Goal: Transaction & Acquisition: Subscribe to service/newsletter

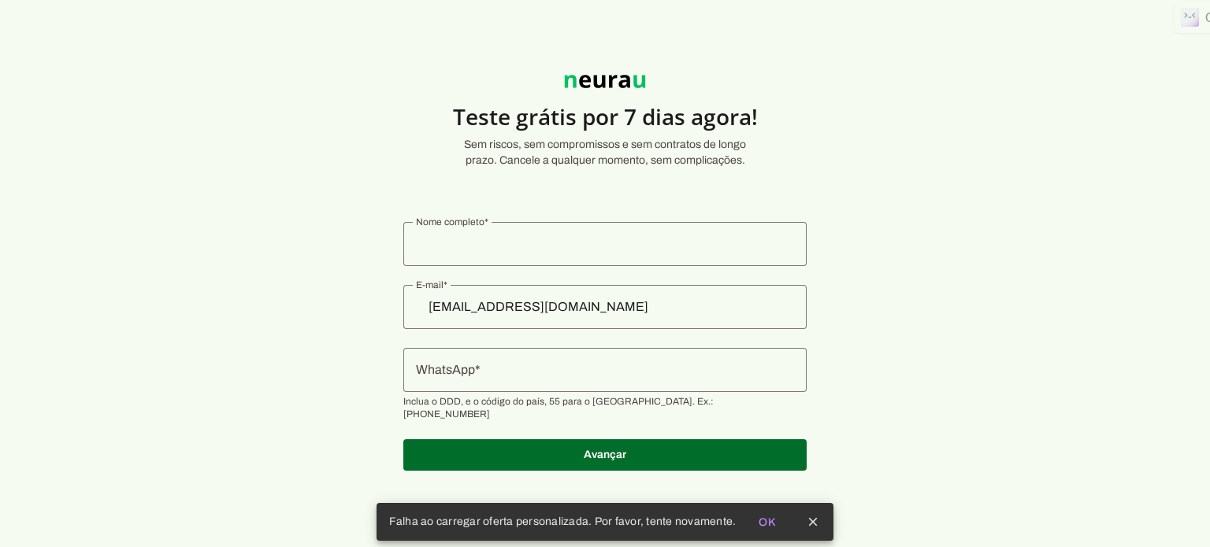
type input "iloleite"
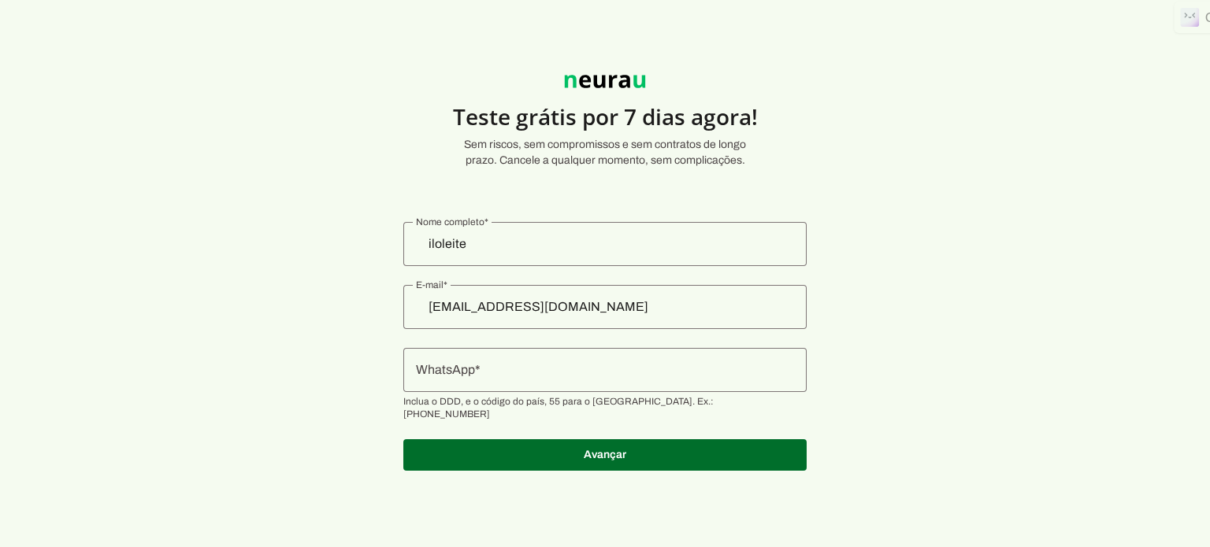
click at [459, 369] on input "WhatsApp" at bounding box center [605, 370] width 378 height 19
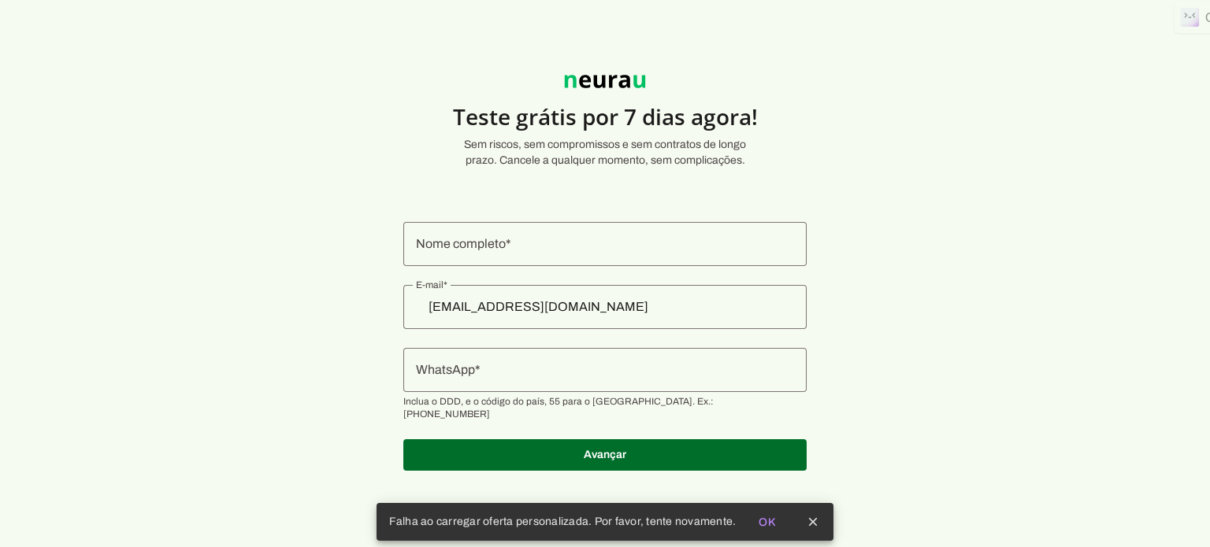
type input "iloleite"
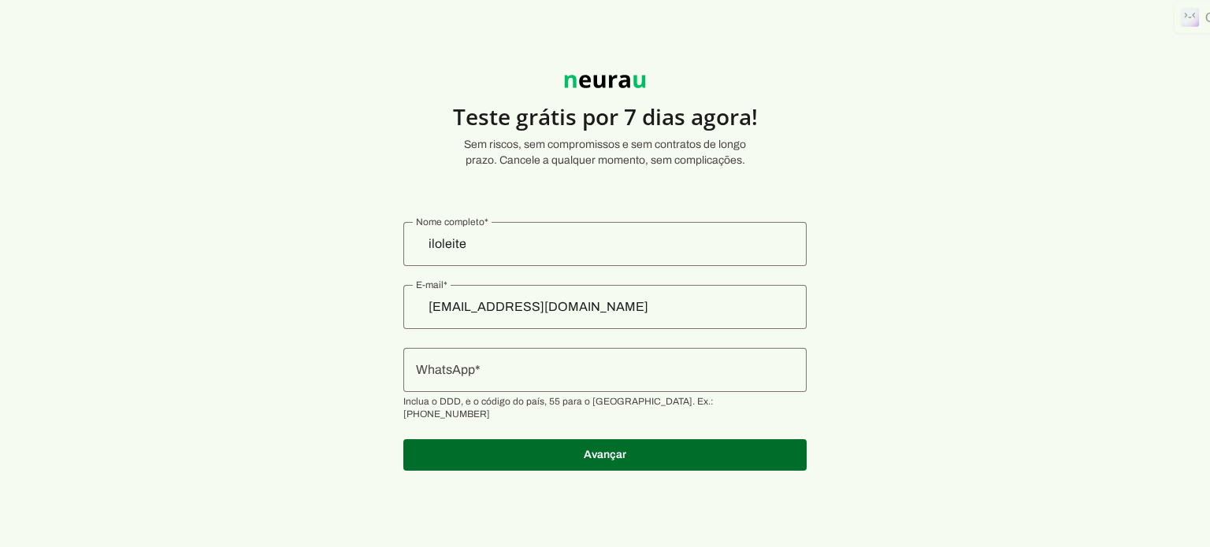
click at [481, 377] on input "WhatsApp" at bounding box center [605, 370] width 378 height 19
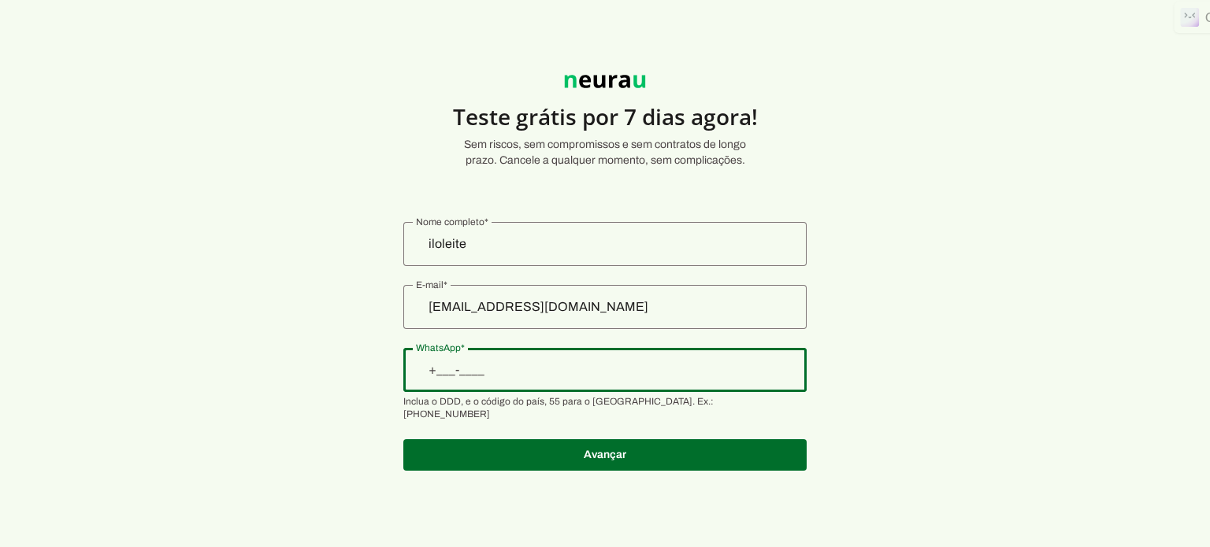
type input "[PHONE_NUMBER]"
type md-outlined-text-field "[PHONE_NUMBER]"
type input "[PERSON_NAME]"
type md-outlined-text-field "[PERSON_NAME]"
drag, startPoint x: 555, startPoint y: 371, endPoint x: 584, endPoint y: 369, distance: 30.0
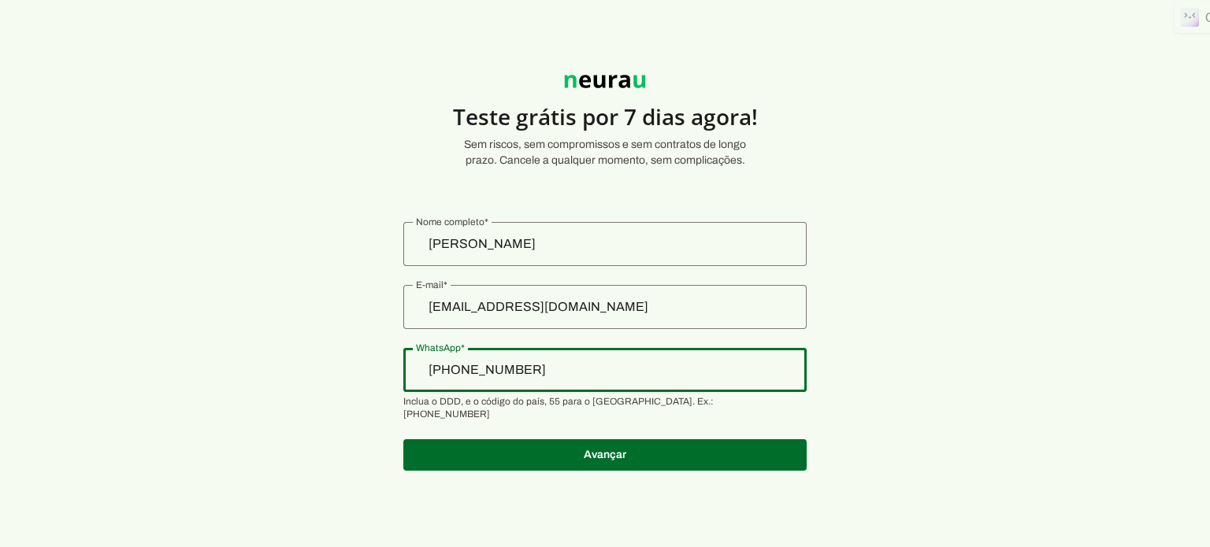
click at [584, 369] on input "[PHONE_NUMBER]" at bounding box center [605, 370] width 378 height 19
drag, startPoint x: 559, startPoint y: 371, endPoint x: 572, endPoint y: 369, distance: 12.8
click at [572, 369] on input "[PHONE_NUMBER]" at bounding box center [605, 370] width 378 height 19
drag, startPoint x: 554, startPoint y: 369, endPoint x: 584, endPoint y: 368, distance: 30.0
click at [584, 368] on input "[PHONE_NUMBER]" at bounding box center [605, 370] width 378 height 19
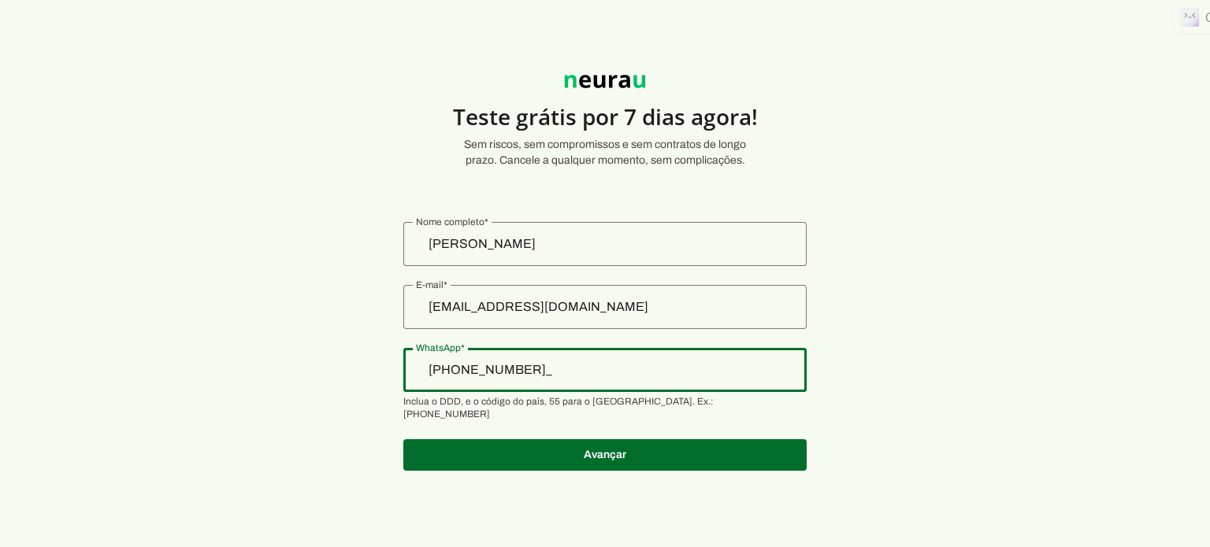
type input "[PHONE_NUMBER]"
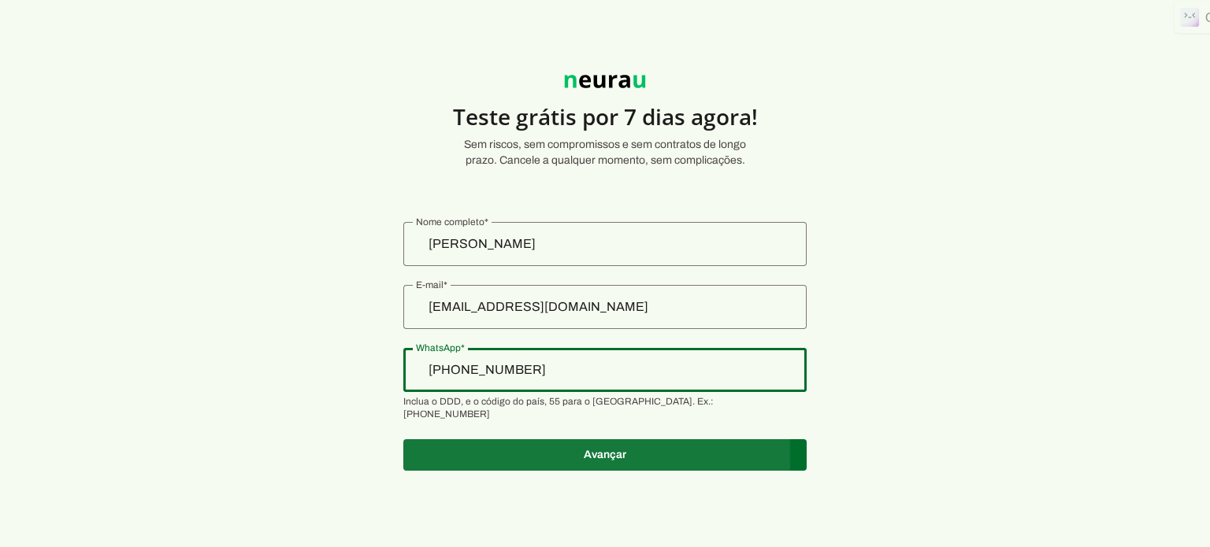
type md-outlined-text-field "[PHONE_NUMBER]"
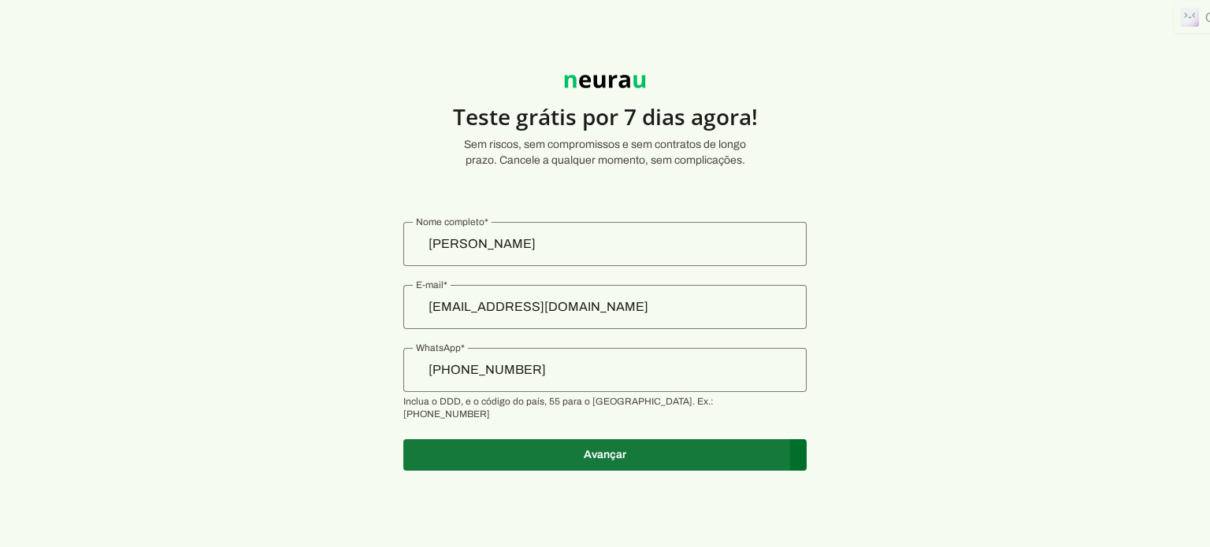
click at [621, 440] on span at bounding box center [604, 455] width 403 height 38
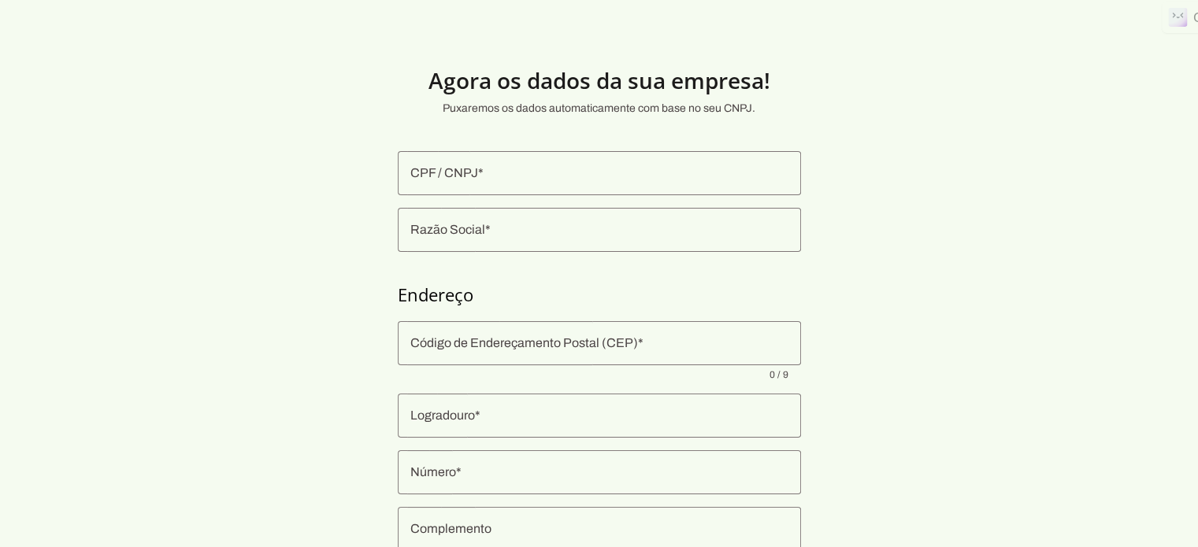
click at [451, 169] on input "CPF / CNPJ" at bounding box center [599, 173] width 378 height 19
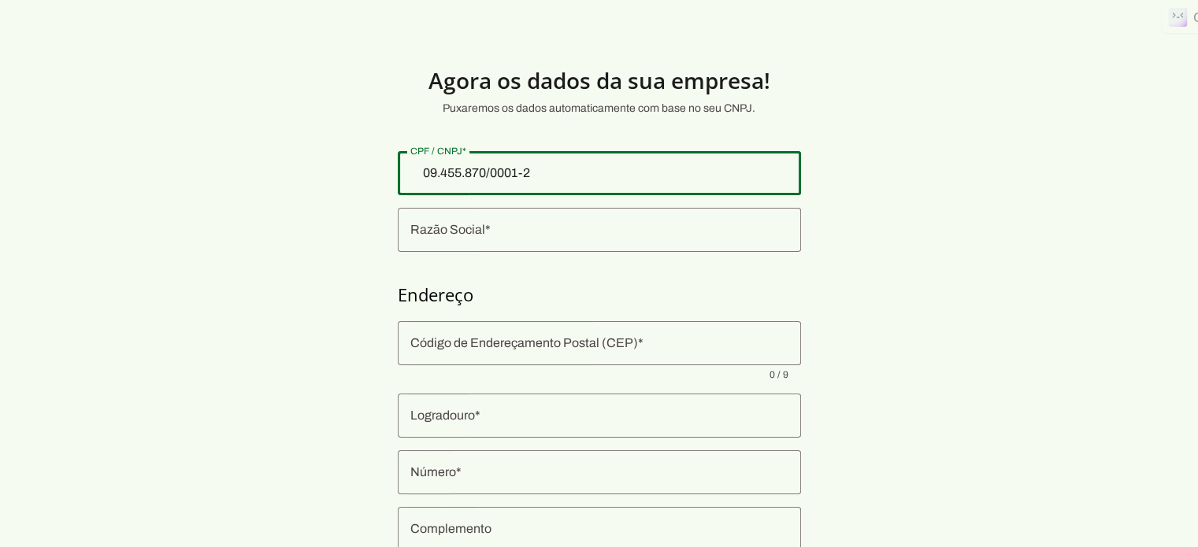
type input "09.455.870/0001-20"
type md-outlined-text-field "09.455.870/0001-20"
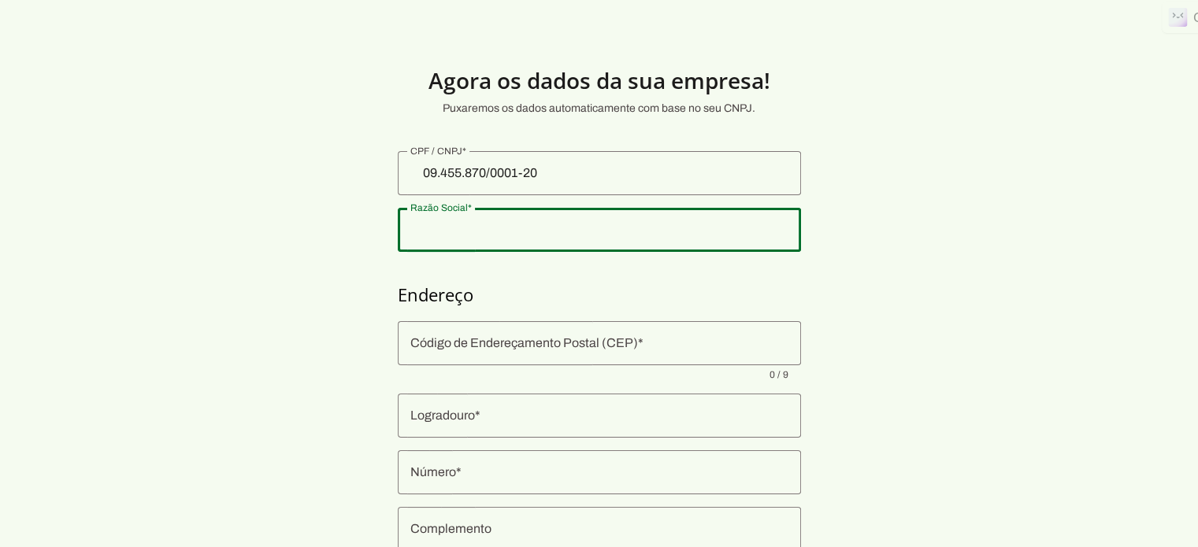
click at [454, 239] on div at bounding box center [599, 230] width 403 height 44
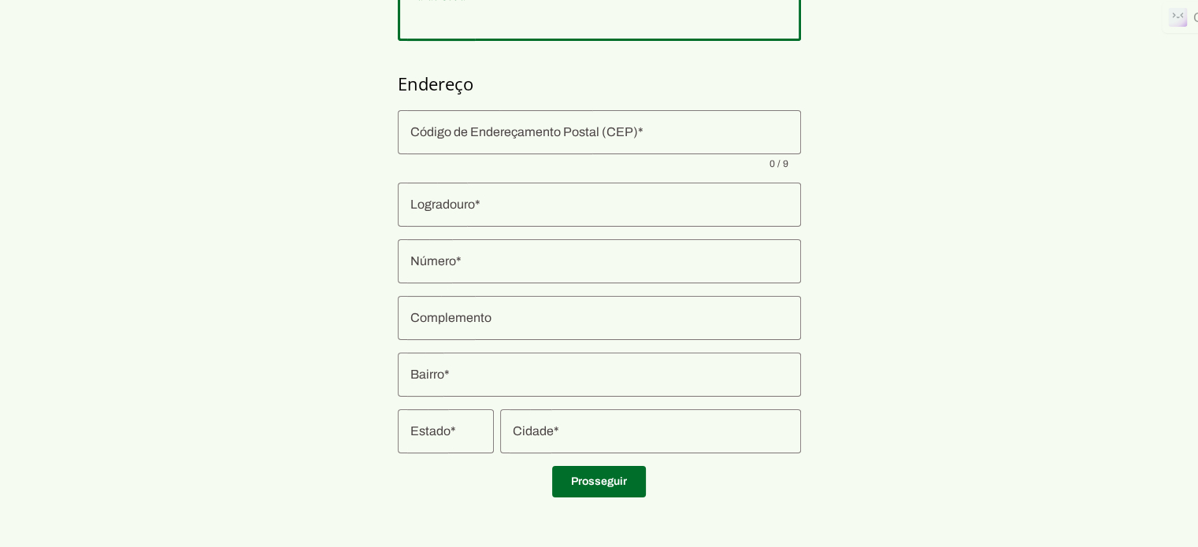
type input "MADEIRA IDEIA E ARTE LTDA"
type input "[GEOGRAPHIC_DATA][PERSON_NAME]"
type input "36"
type input "[PERSON_NAME]"
type input "Gravatá"
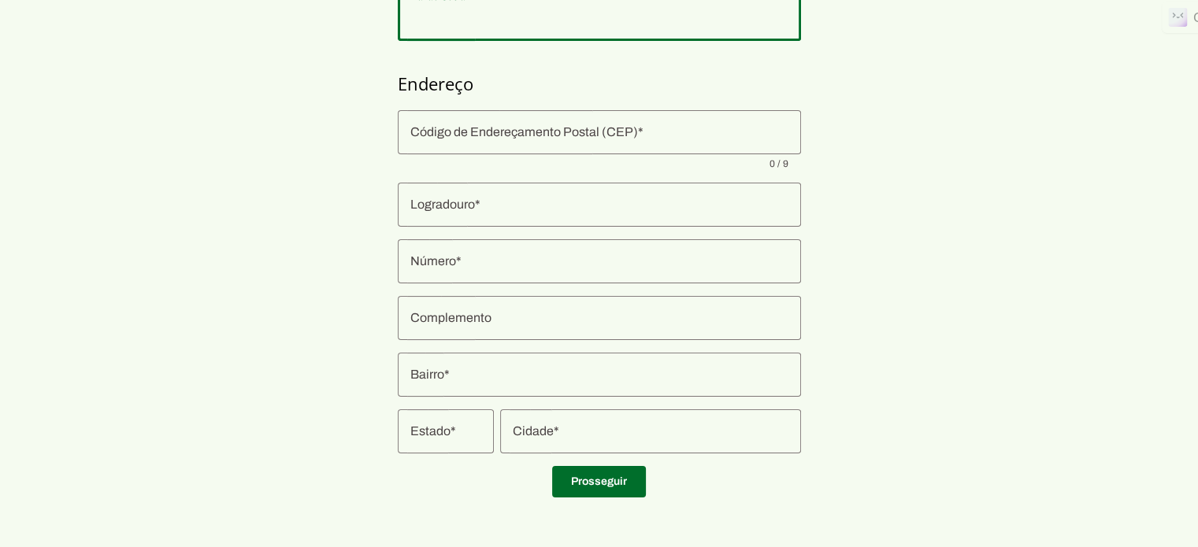
type input "PE"
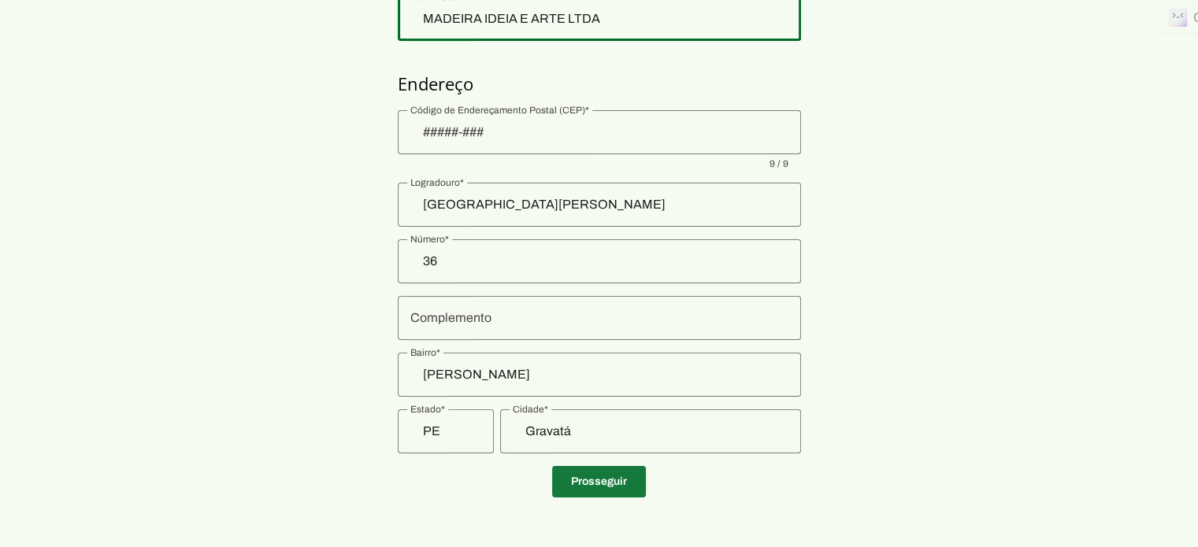
click at [627, 483] on span at bounding box center [599, 482] width 94 height 38
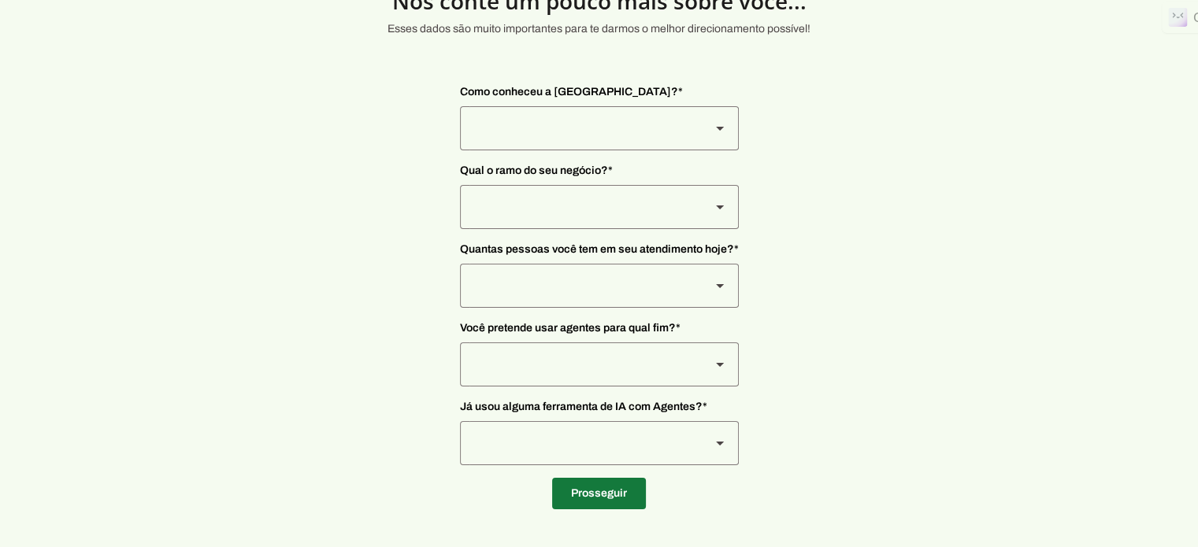
scroll to position [79, 0]
click at [719, 125] on slot at bounding box center [719, 129] width 19 height 19
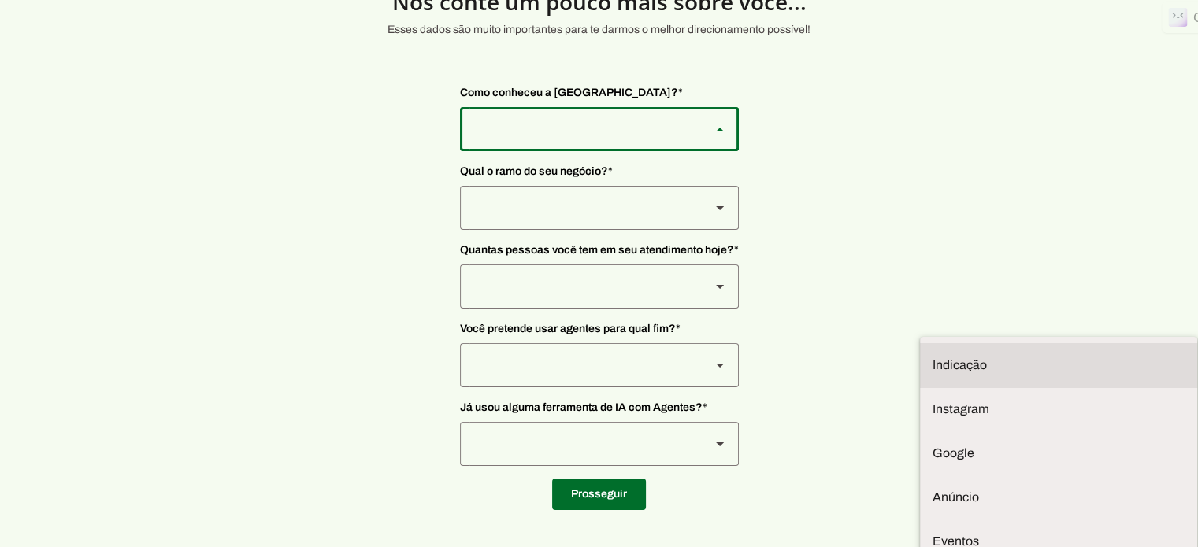
click at [0, 0] on slot "Indicação" at bounding box center [0, 0] width 0 height 0
type md-outlined-select "NW0Npec8Jvm64GSjAjvQ"
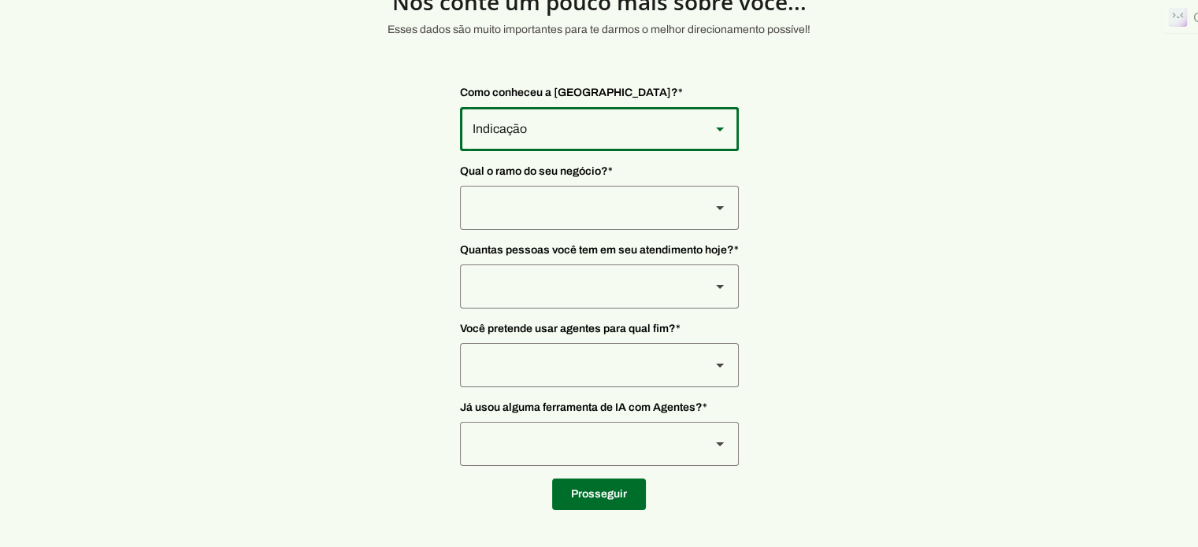
click at [722, 206] on icon at bounding box center [720, 208] width 8 height 4
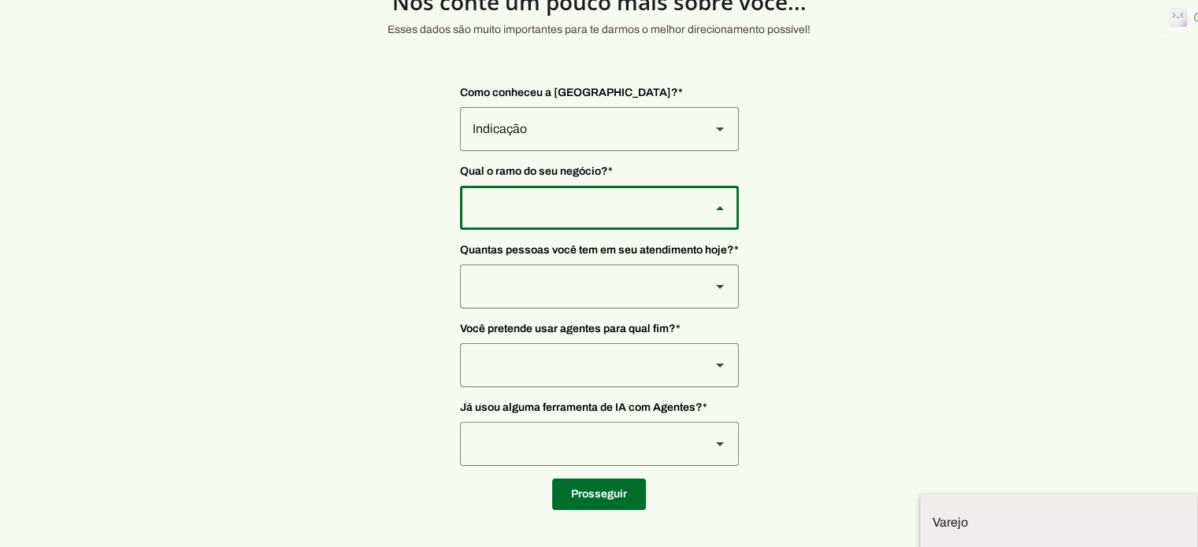
type md-outlined-select "PdBvFalRKZEXjQ8yR20Z"
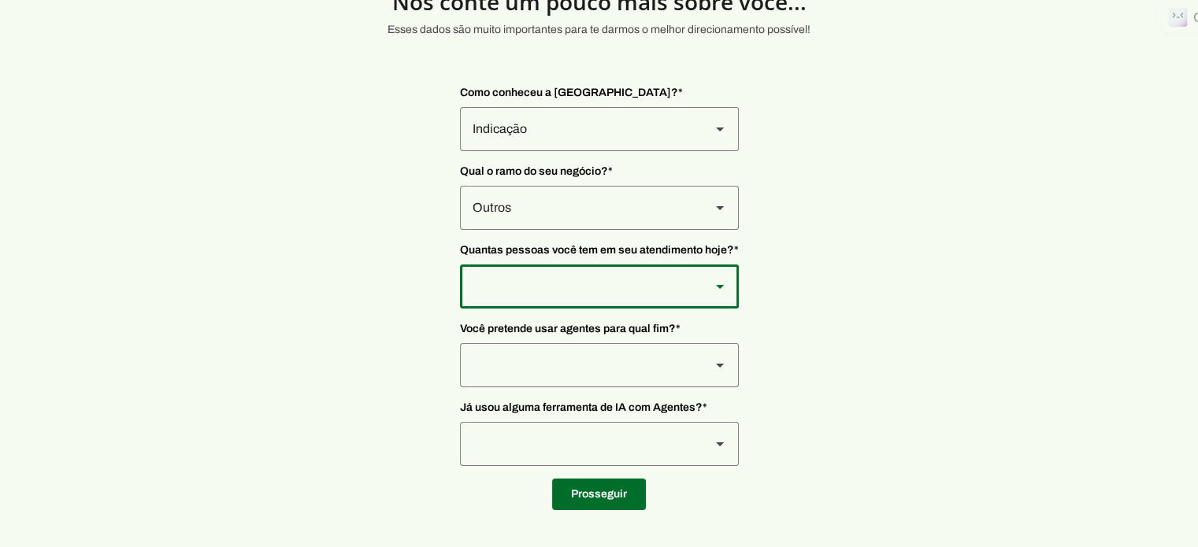
click at [718, 279] on slot at bounding box center [719, 286] width 19 height 19
click at [0, 0] on slot "De 0 a 3" at bounding box center [0, 0] width 0 height 0
type md-outlined-select "yHmeUixsC5IlBgFUkJwN"
click at [718, 365] on polygon at bounding box center [720, 366] width 8 height 4
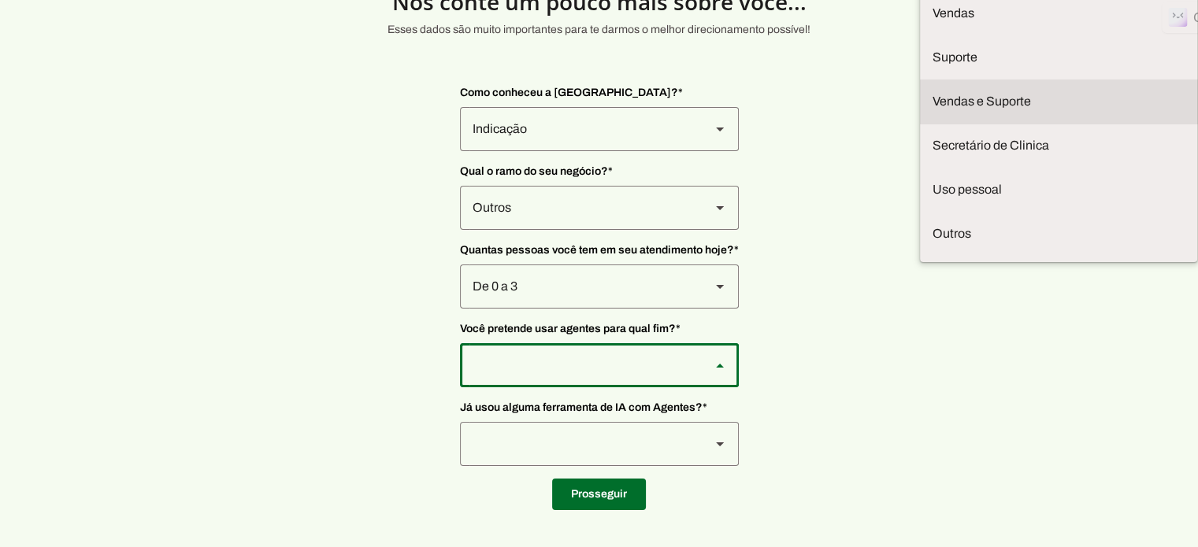
click at [0, 0] on slot "Vendas e Suporte" at bounding box center [0, 0] width 0 height 0
type md-outlined-select "LGV6UAW7vmmJy71KmeMz"
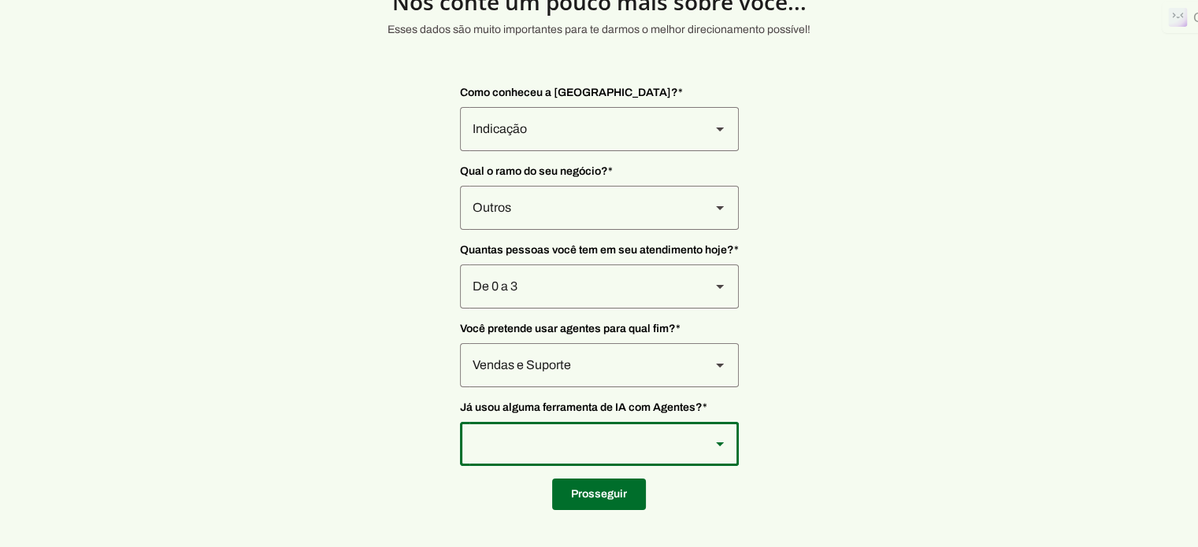
click at [716, 443] on icon at bounding box center [720, 445] width 8 height 4
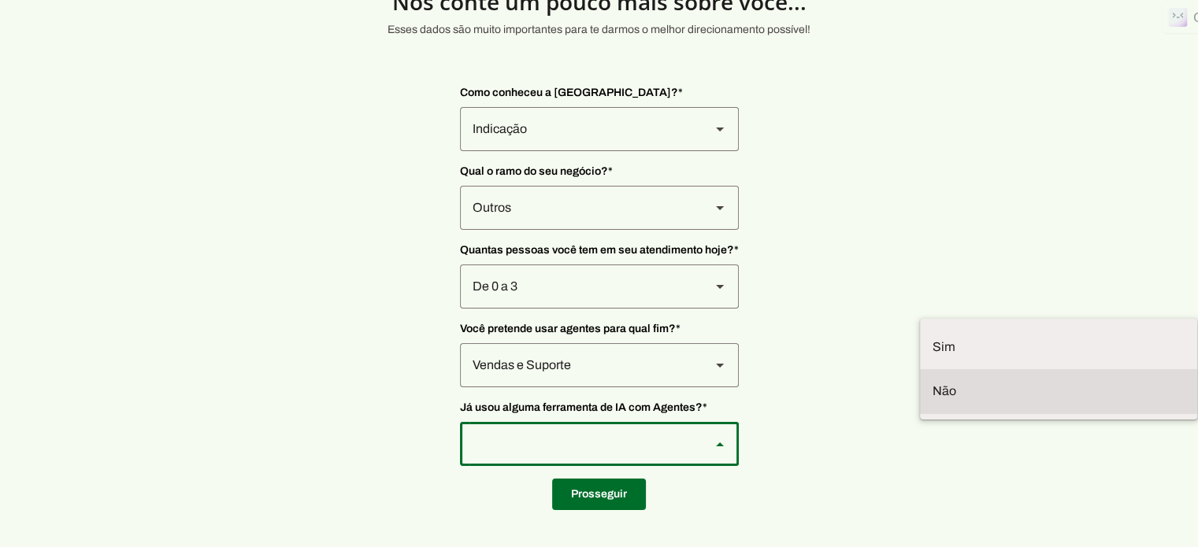
click at [933, 390] on slot at bounding box center [1059, 391] width 252 height 19
type md-outlined-select "YJTivUP5LYteilvK0BaA"
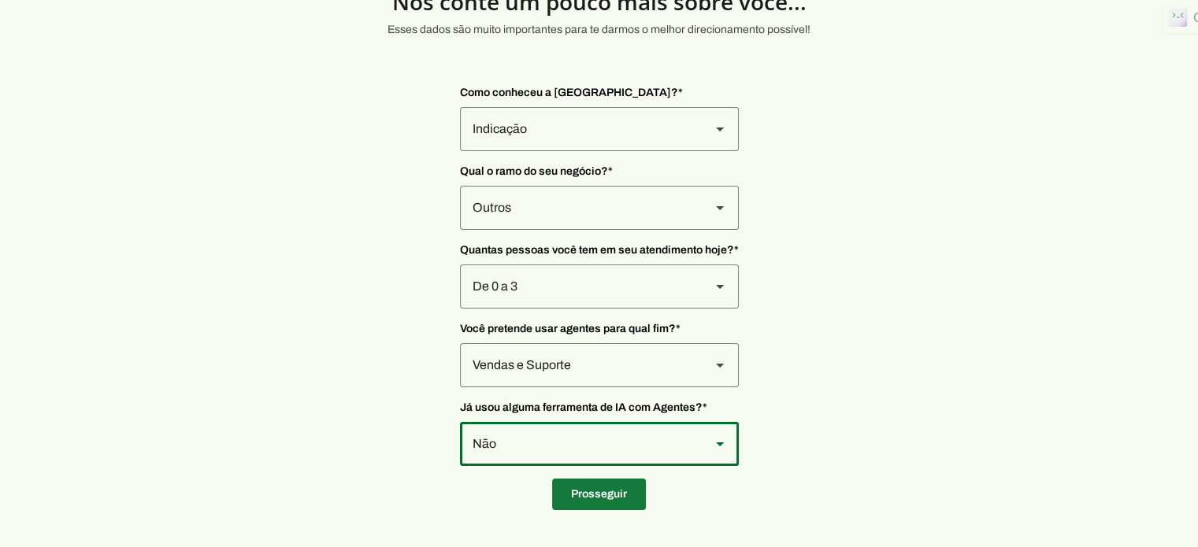
click at [589, 492] on span at bounding box center [599, 495] width 94 height 38
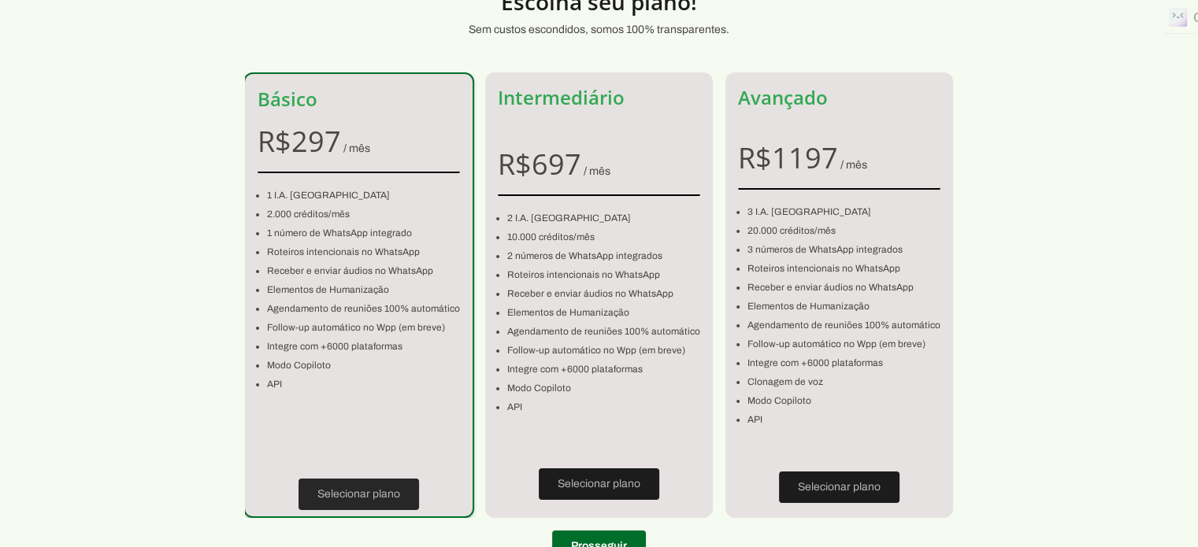
click at [357, 491] on span at bounding box center [359, 495] width 121 height 38
type input "[GEOGRAPHIC_DATA][PERSON_NAME]"
type input "36"
type input "[PERSON_NAME]"
type input "Gravatá"
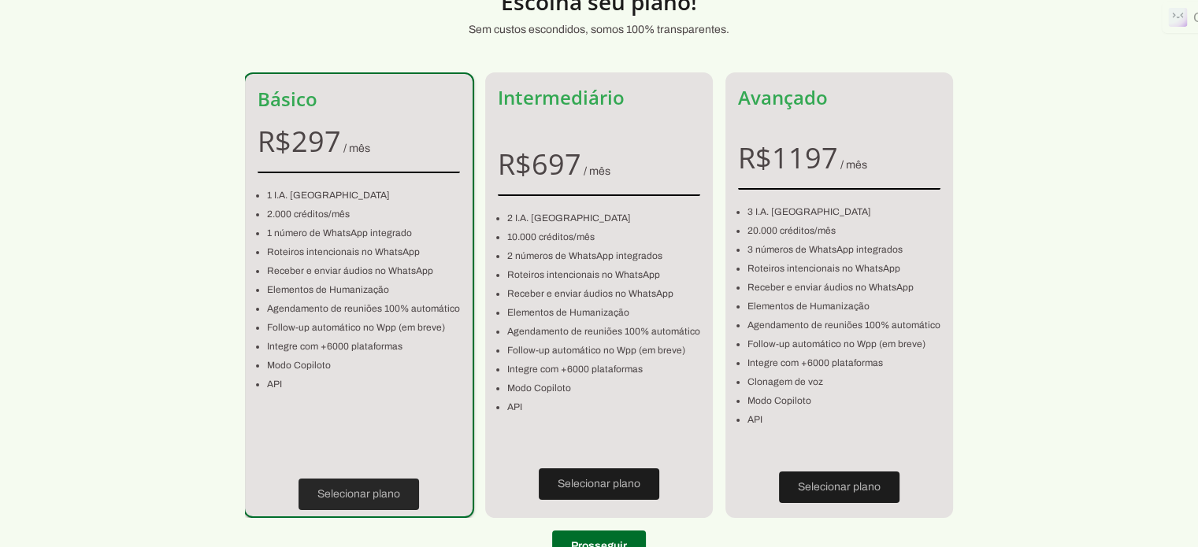
type input "PE"
type input "[PHONE_NUMBER]"
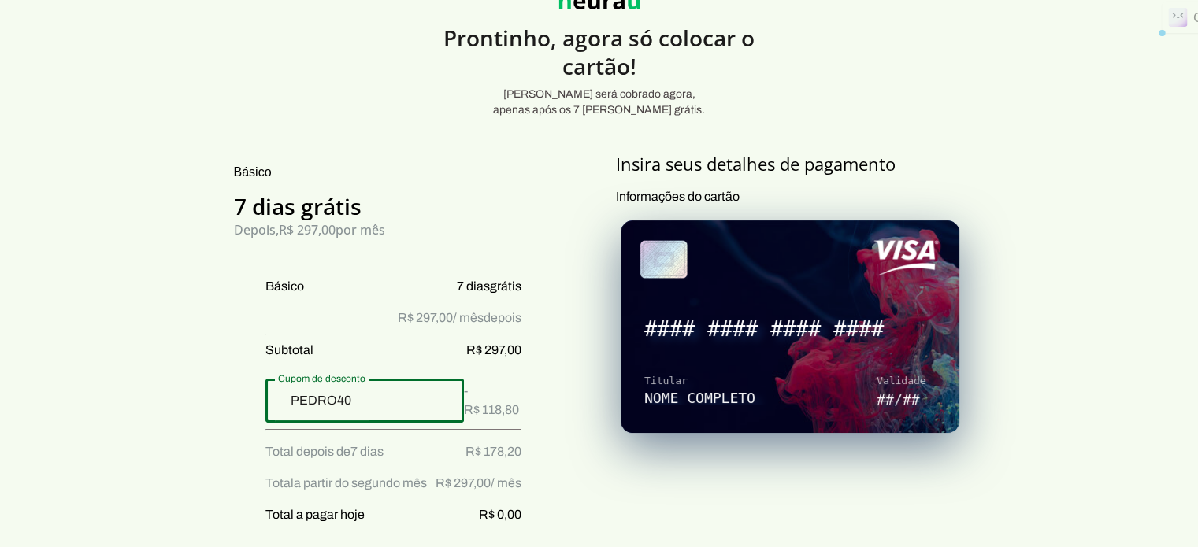
drag, startPoint x: 276, startPoint y: 380, endPoint x: 306, endPoint y: 382, distance: 30.0
click at [306, 382] on div "PEDRO40" at bounding box center [364, 401] width 198 height 44
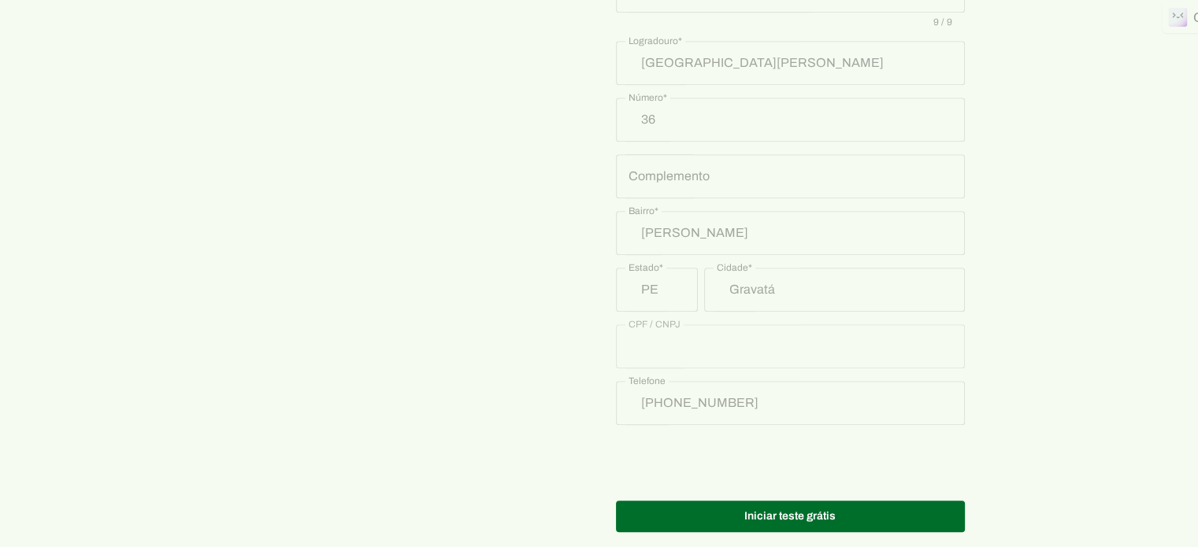
scroll to position [820, 0]
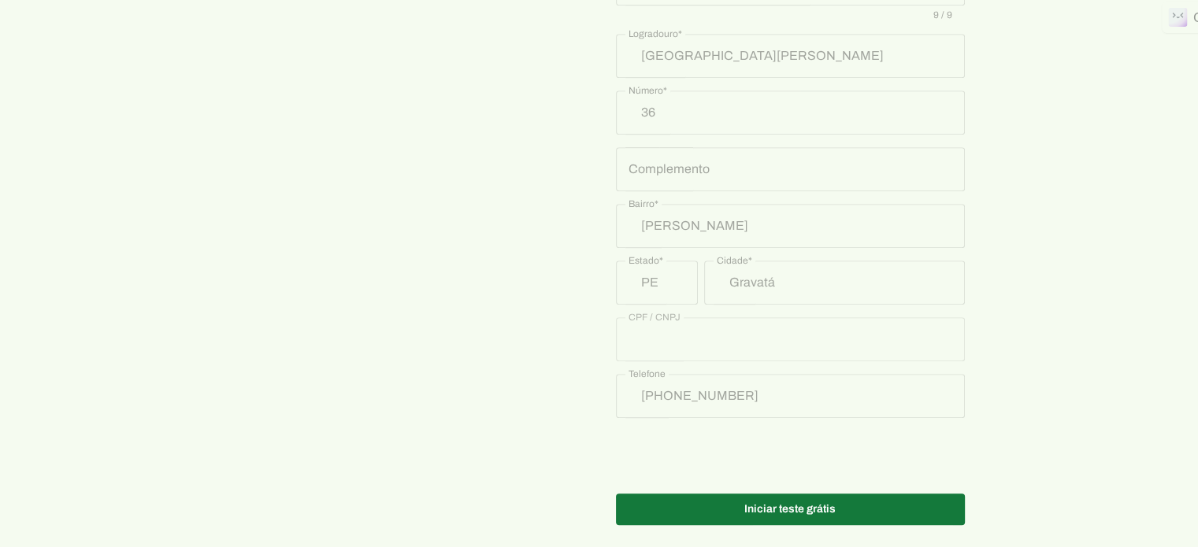
click at [810, 491] on span at bounding box center [790, 510] width 349 height 38
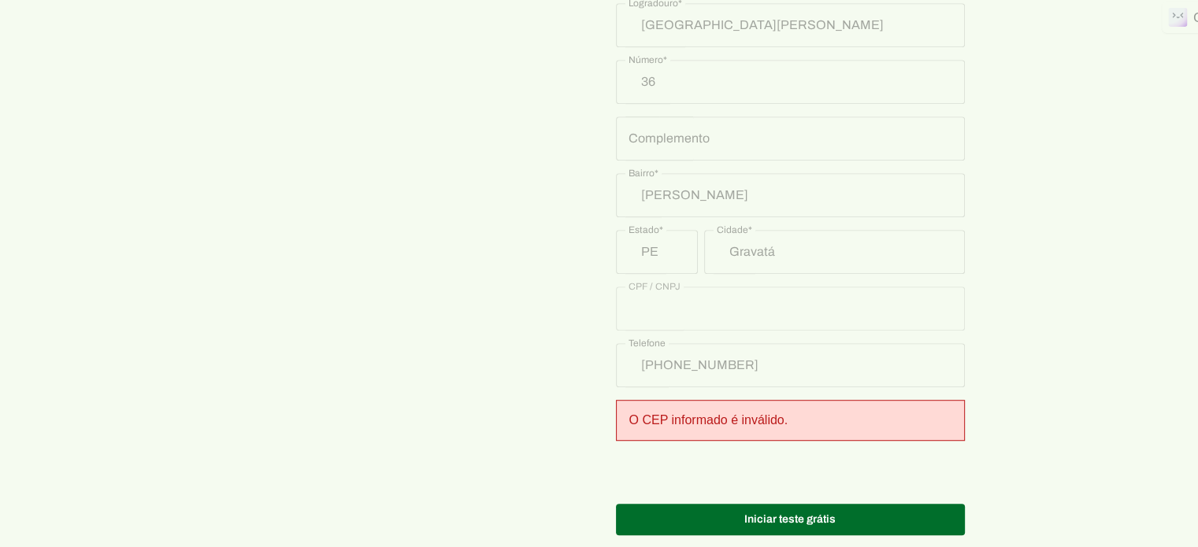
scroll to position [861, 0]
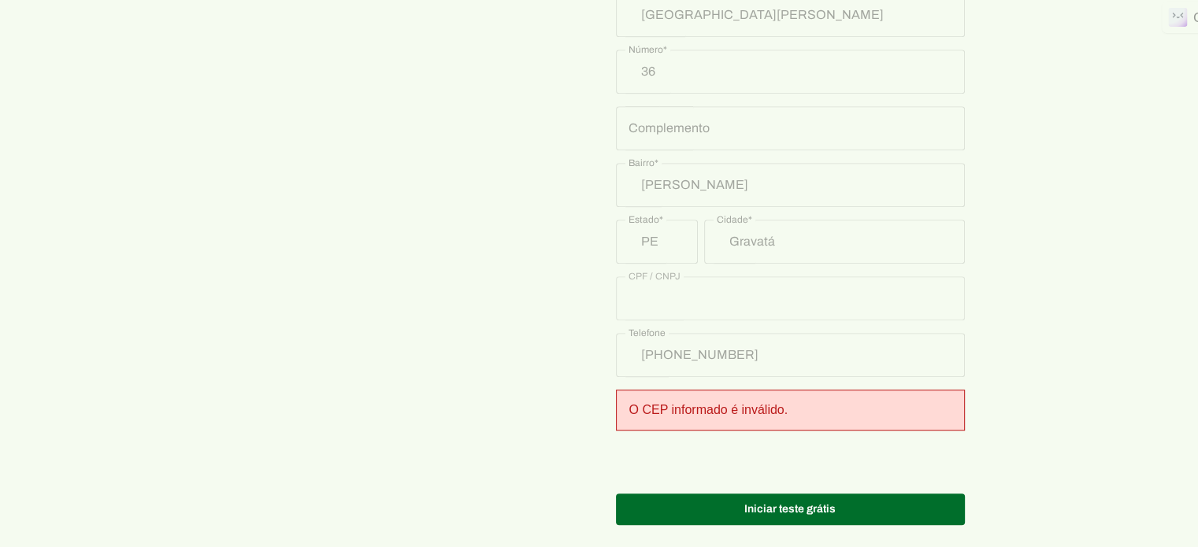
click at [760, 396] on div "O CEP informado é inválido." at bounding box center [790, 410] width 349 height 41
click at [810, 400] on div "O CEP informado é inválido." at bounding box center [790, 410] width 349 height 41
click at [810, 399] on div "O CEP informado é inválido." at bounding box center [790, 410] width 349 height 41
click at [809, 399] on div "O CEP informado é inválido." at bounding box center [790, 410] width 349 height 41
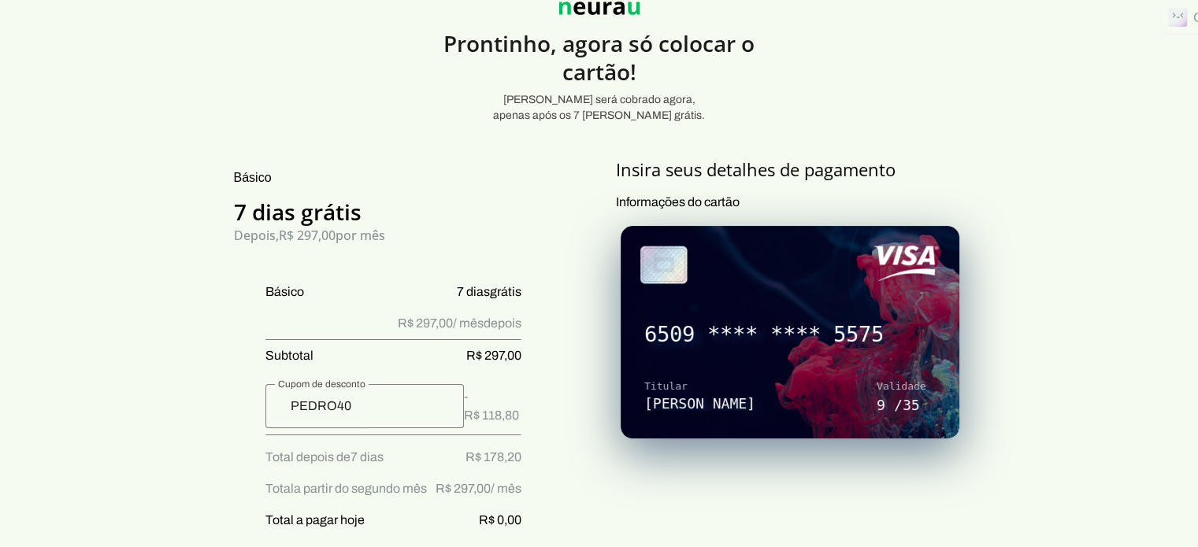
scroll to position [0, 0]
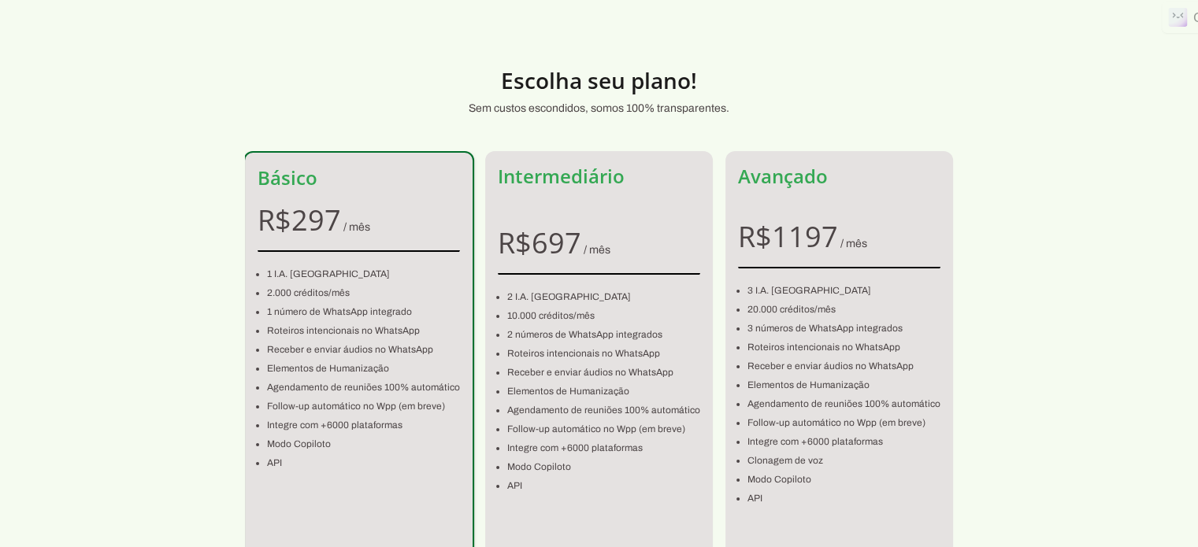
scroll to position [79, 0]
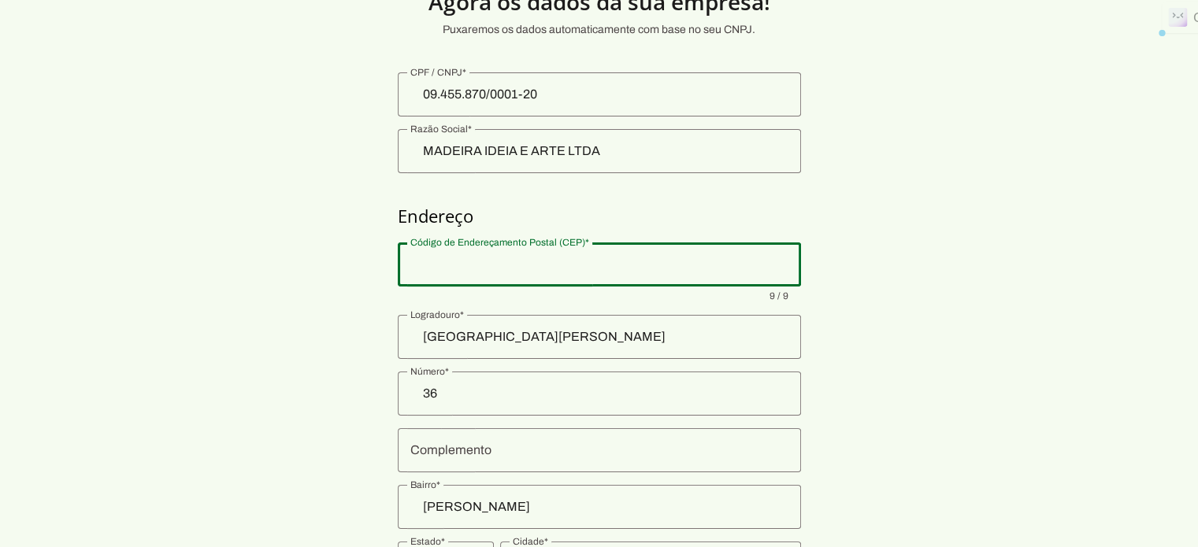
drag, startPoint x: 436, startPoint y: 264, endPoint x: 482, endPoint y: 265, distance: 46.5
click at [482, 265] on input "Código de Endereçamento Postal (CEP)" at bounding box center [599, 264] width 378 height 19
type input "55640-795"
type input "Ebenezer"
type md-outlined-text-field "55640-795"
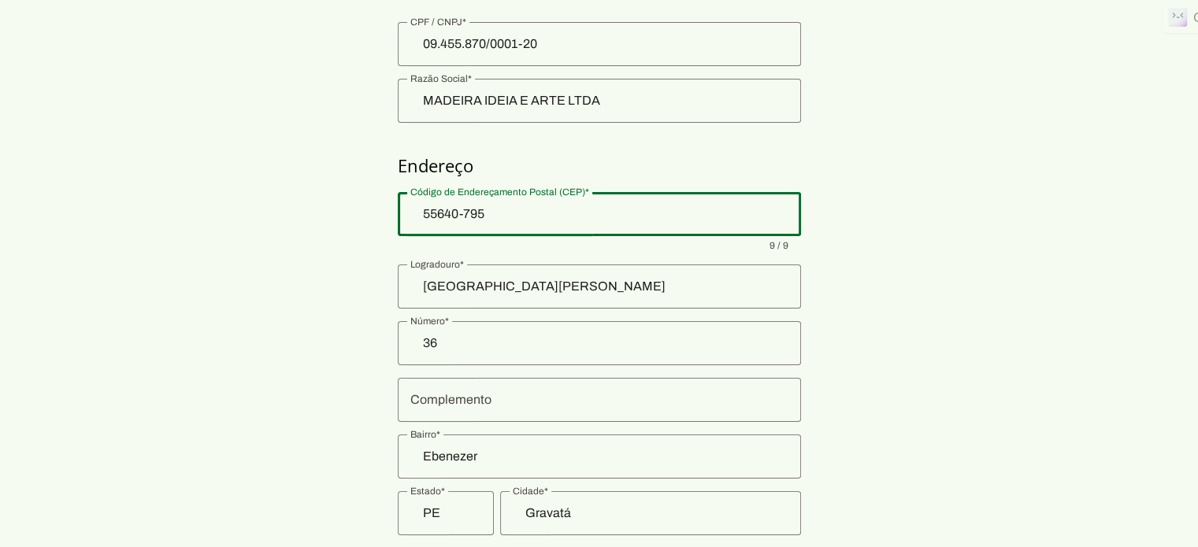
scroll to position [211, 0]
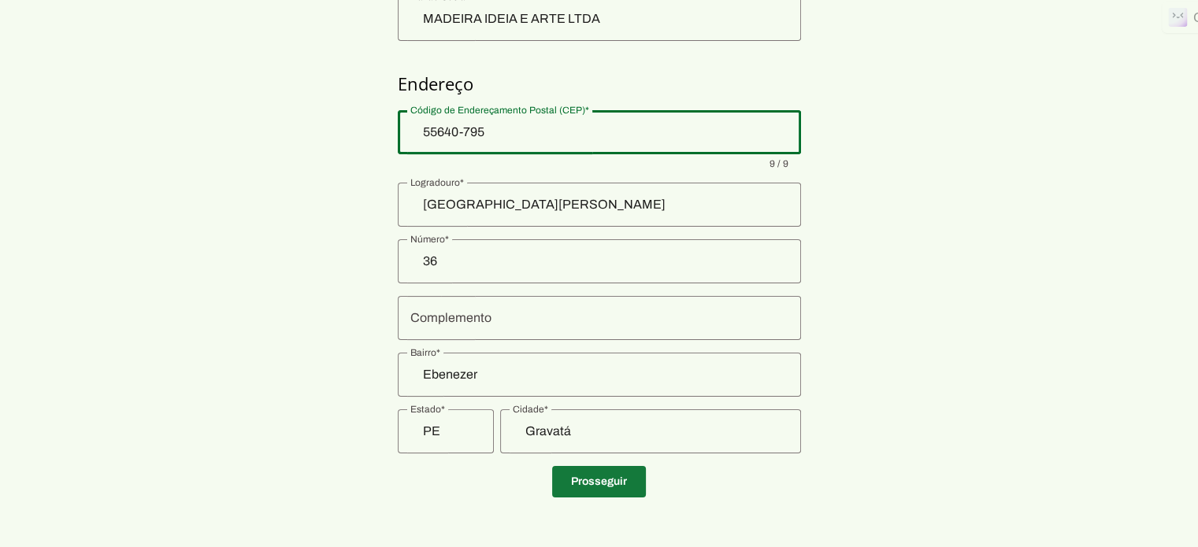
click at [608, 477] on span at bounding box center [599, 482] width 94 height 38
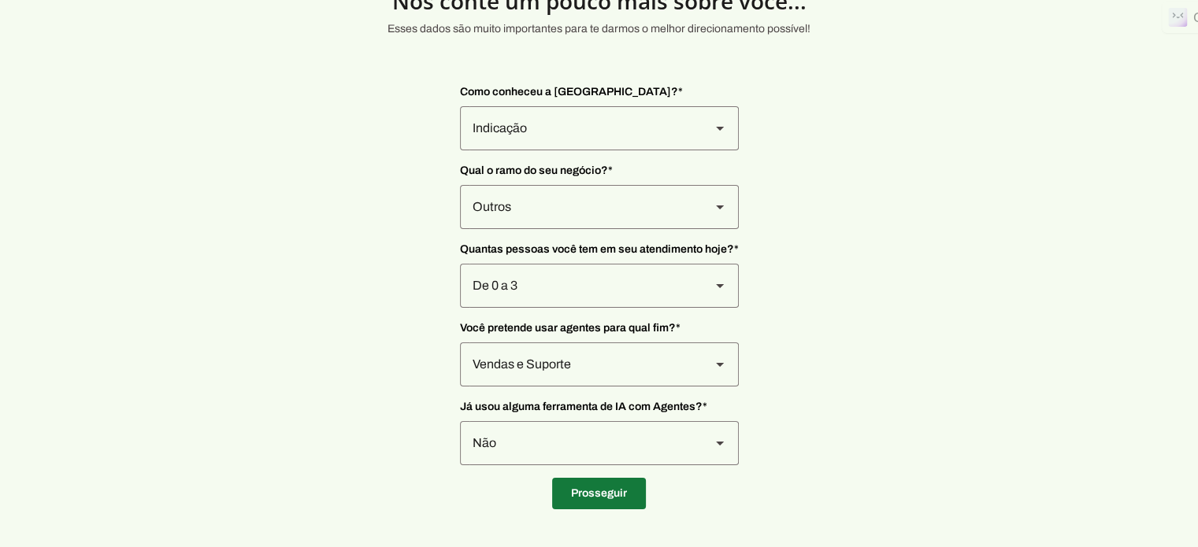
scroll to position [79, 0]
click at [603, 491] on span at bounding box center [599, 495] width 94 height 38
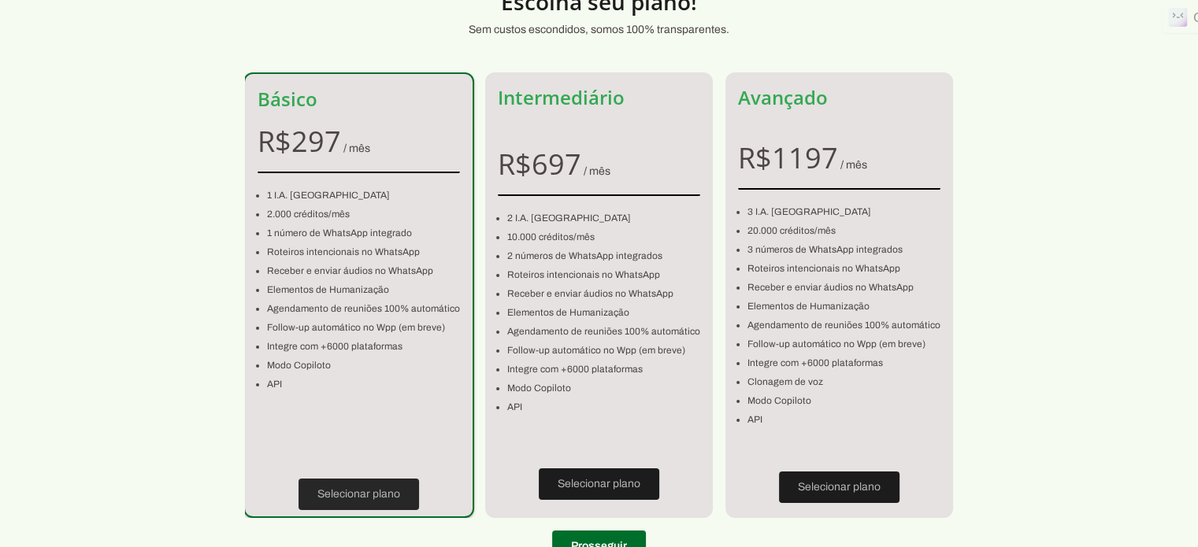
click at [355, 496] on span at bounding box center [359, 495] width 121 height 38
type input "Ebenezer"
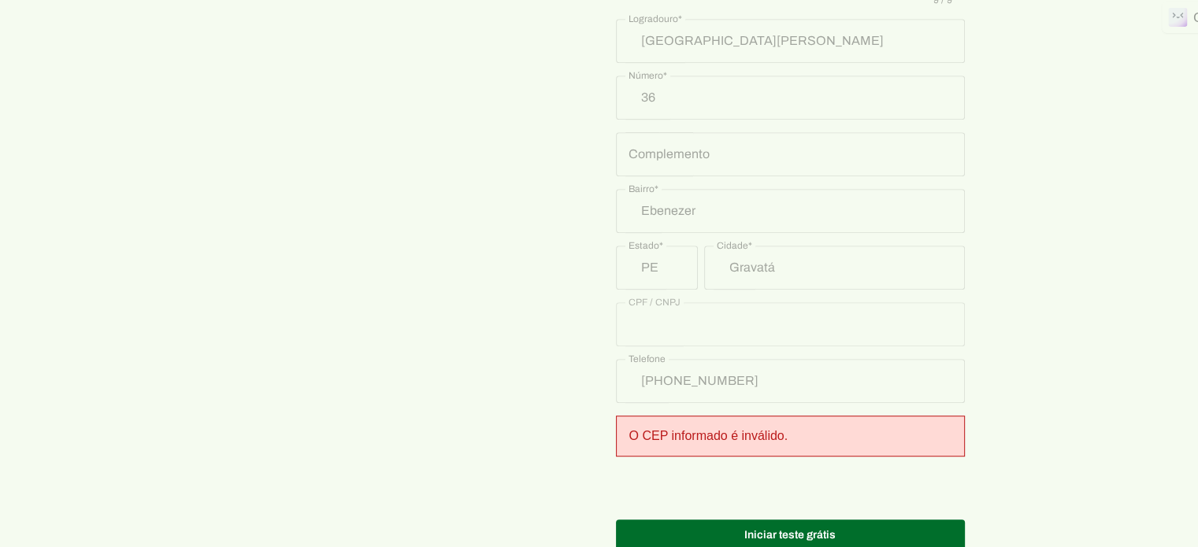
scroll to position [861, 0]
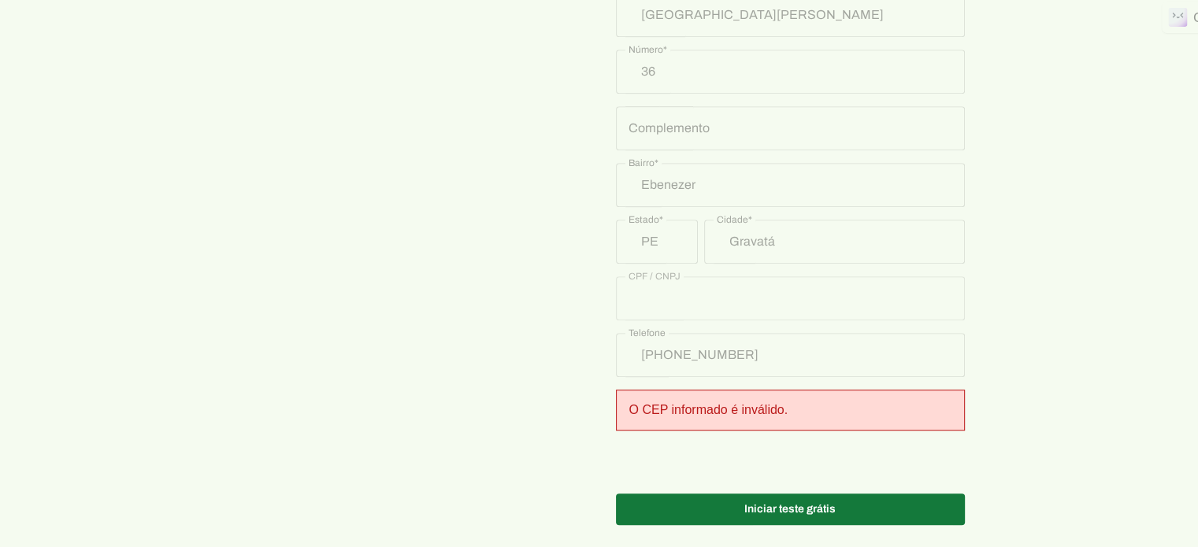
click at [779, 493] on span at bounding box center [790, 510] width 349 height 38
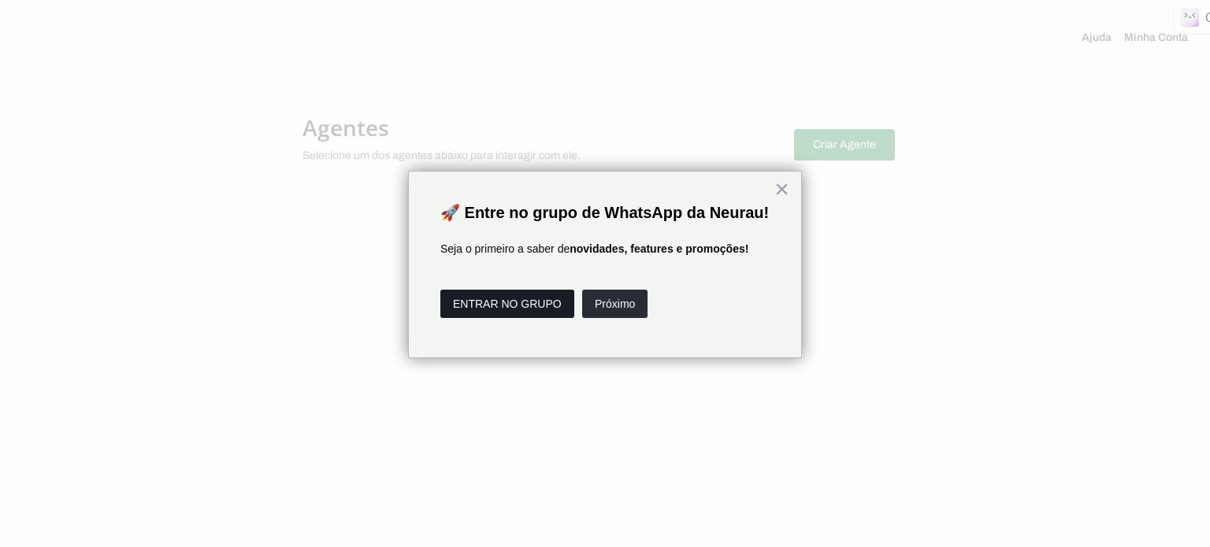
click at [547, 317] on button "ENTRAR NO GRUPO" at bounding box center [507, 304] width 134 height 28
click at [627, 318] on button "Próximo" at bounding box center [614, 304] width 65 height 28
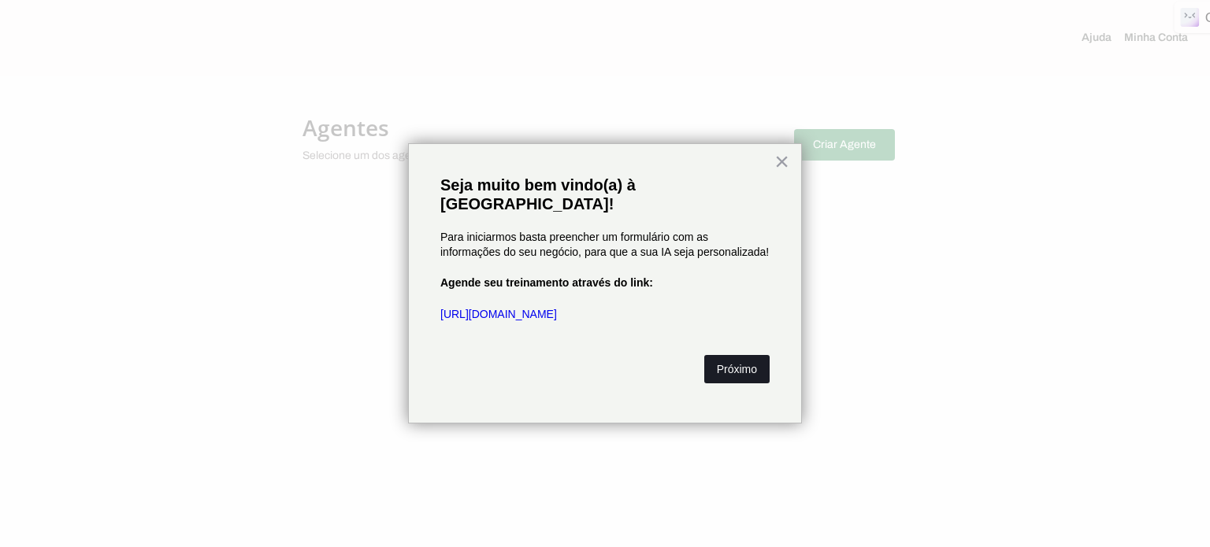
click at [722, 355] on button "Próximo" at bounding box center [736, 369] width 65 height 28
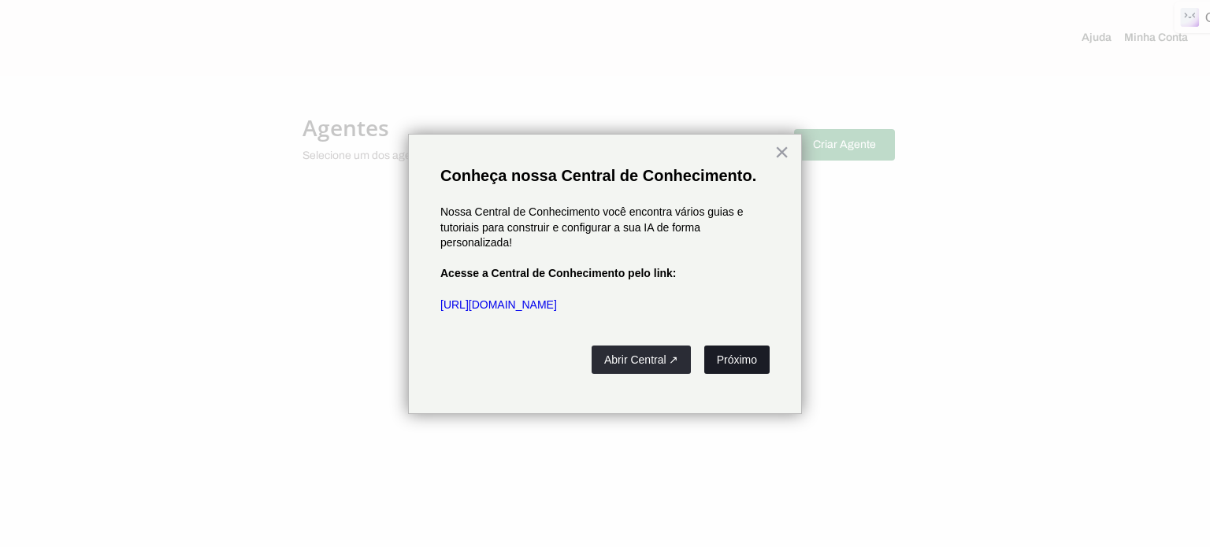
click at [730, 356] on button "Próximo" at bounding box center [736, 360] width 65 height 28
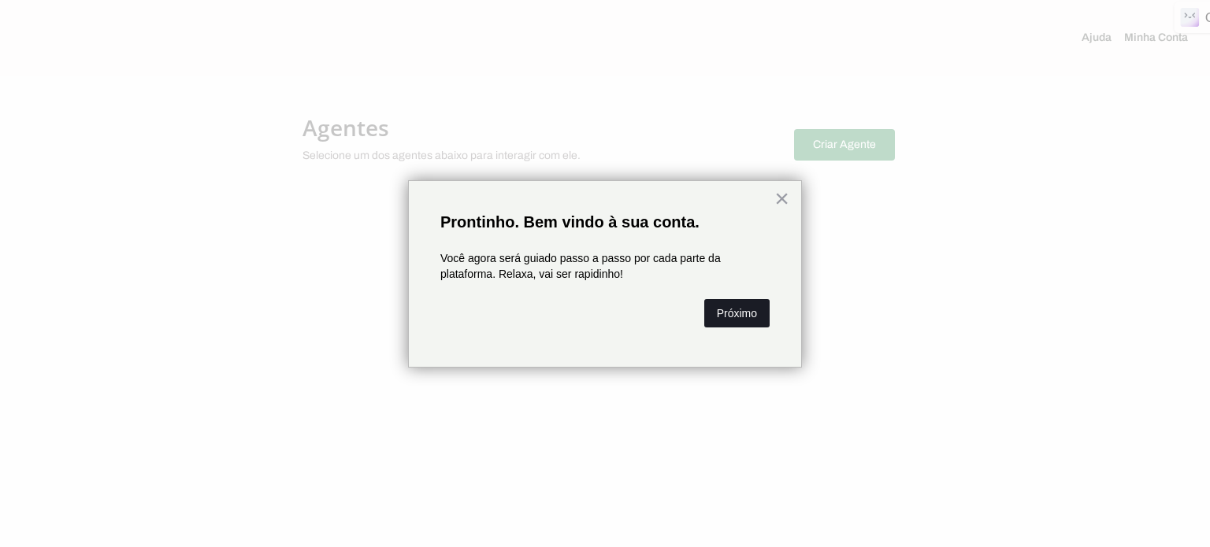
click at [727, 311] on button "Próximo" at bounding box center [736, 313] width 65 height 28
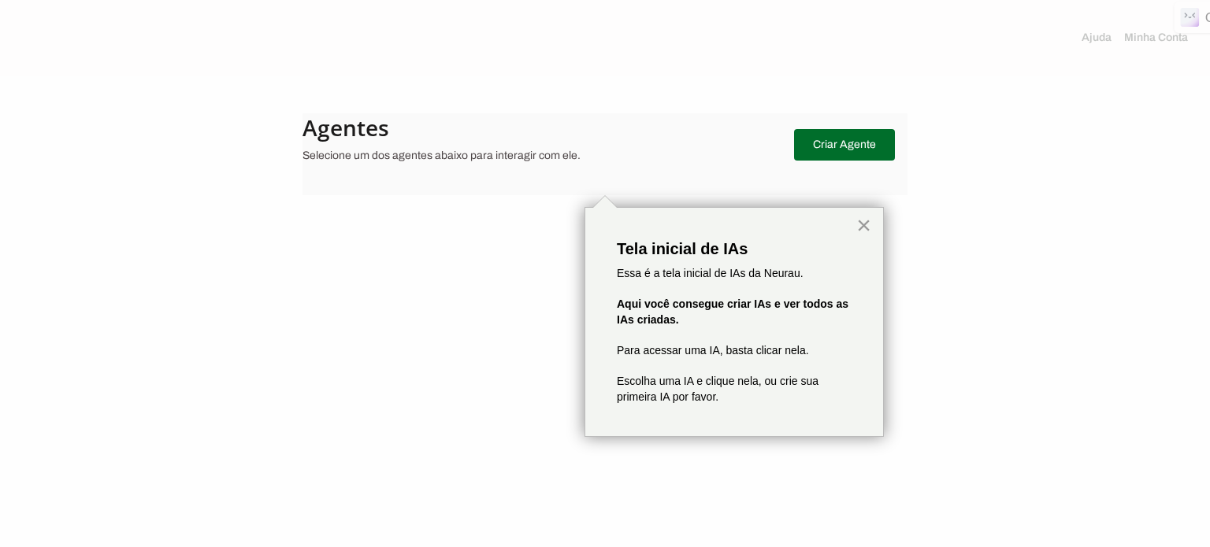
click at [865, 221] on button "×" at bounding box center [863, 225] width 15 height 25
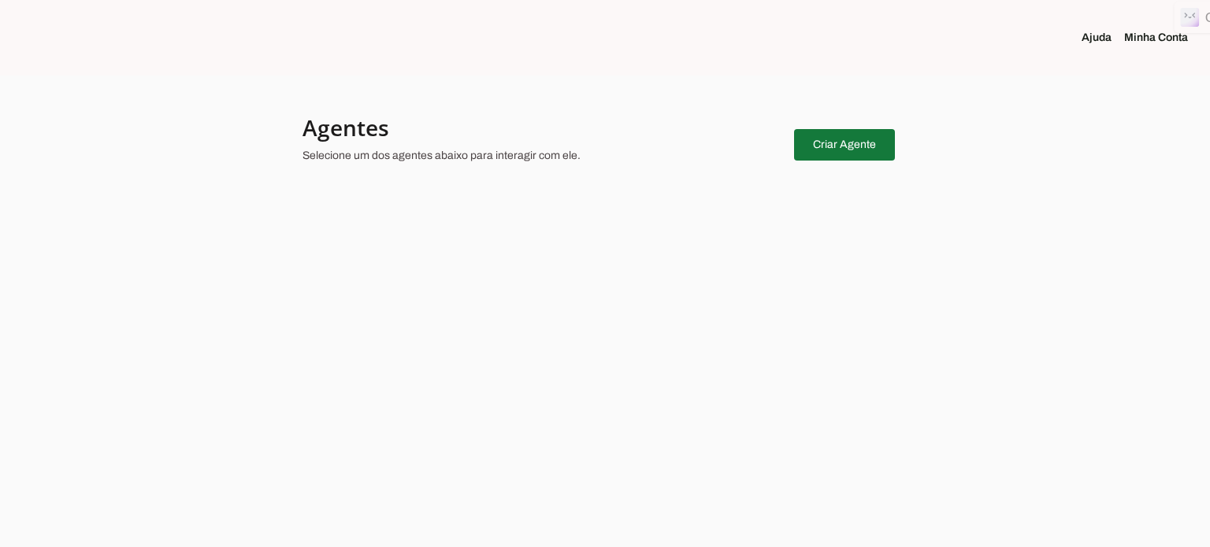
click at [851, 145] on span at bounding box center [844, 145] width 101 height 38
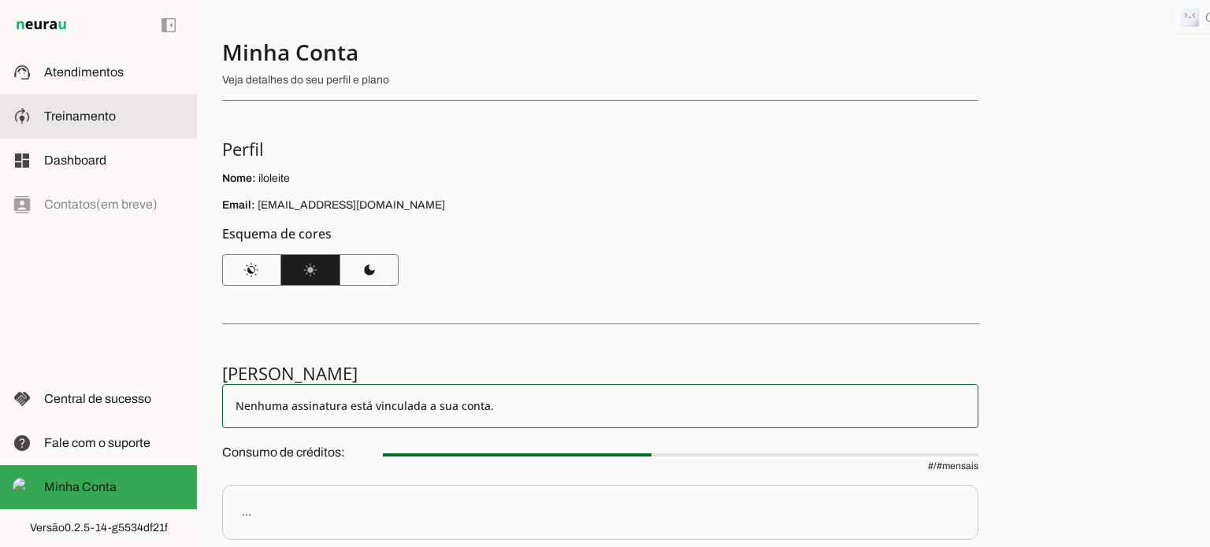
click at [72, 118] on span "Treinamento" at bounding box center [80, 115] width 72 height 13
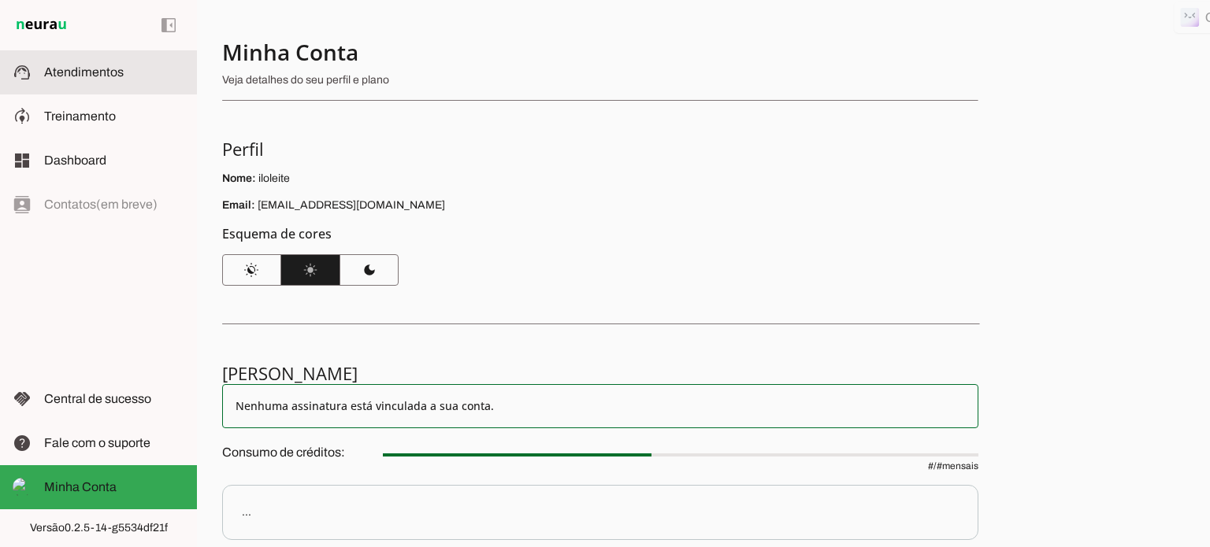
click at [72, 69] on span "Atendimentos" at bounding box center [84, 71] width 80 height 13
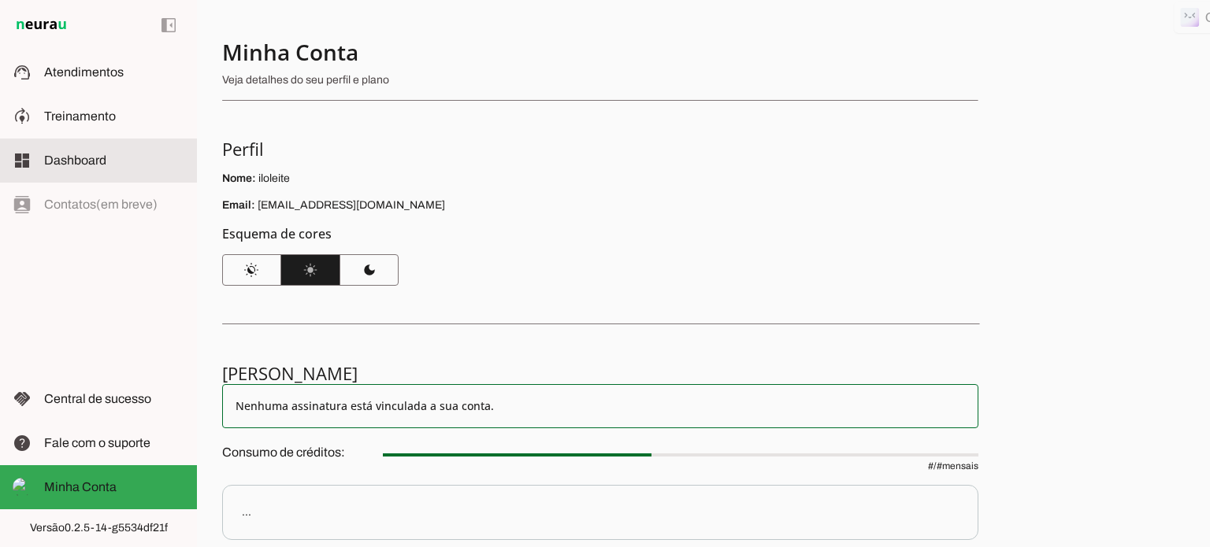
click at [68, 160] on span "Dashboard" at bounding box center [75, 160] width 62 height 13
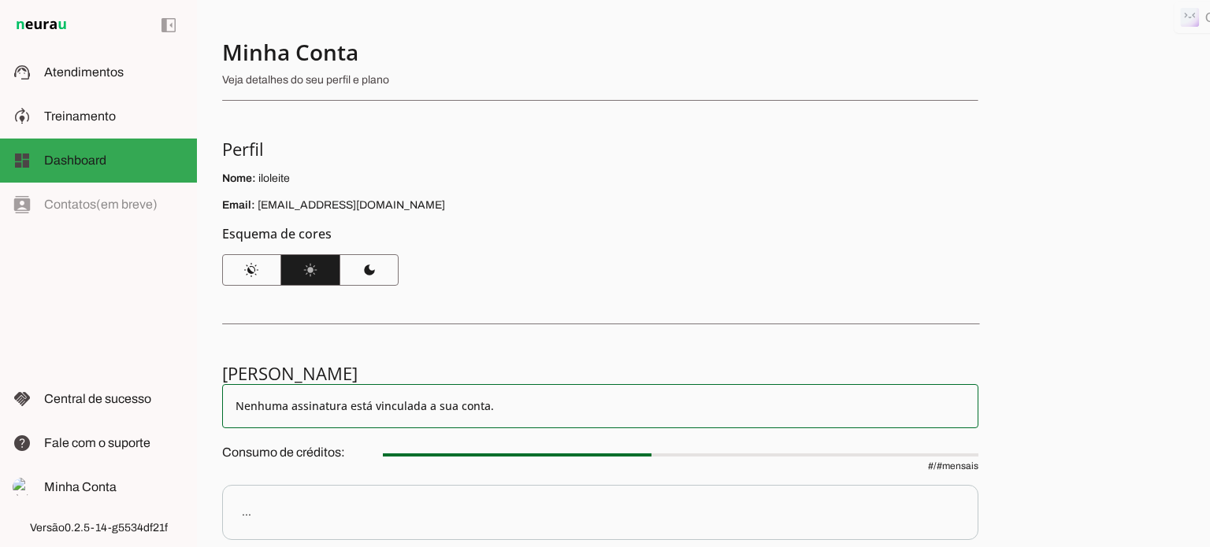
click at [447, 403] on slot "Nenhuma assinatura está vinculada a sua conta." at bounding box center [600, 407] width 729 height 16
